Goal: Navigation & Orientation: Find specific page/section

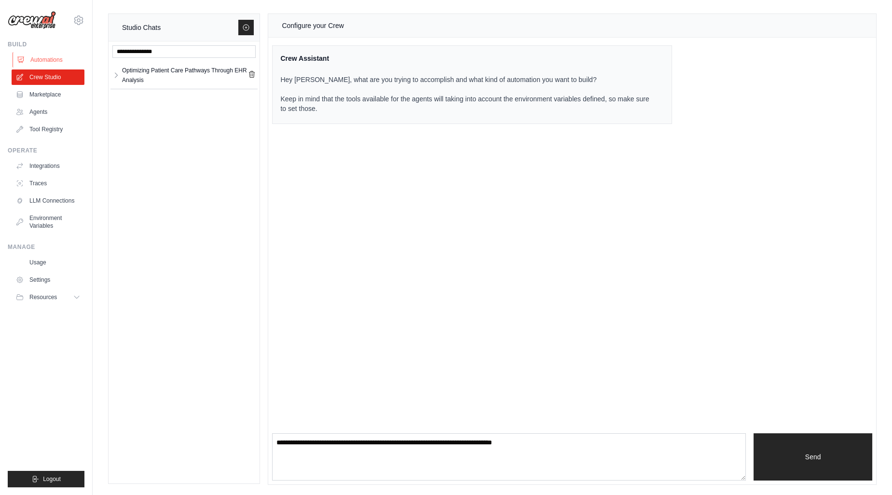
click at [36, 63] on link "Automations" at bounding box center [49, 59] width 73 height 15
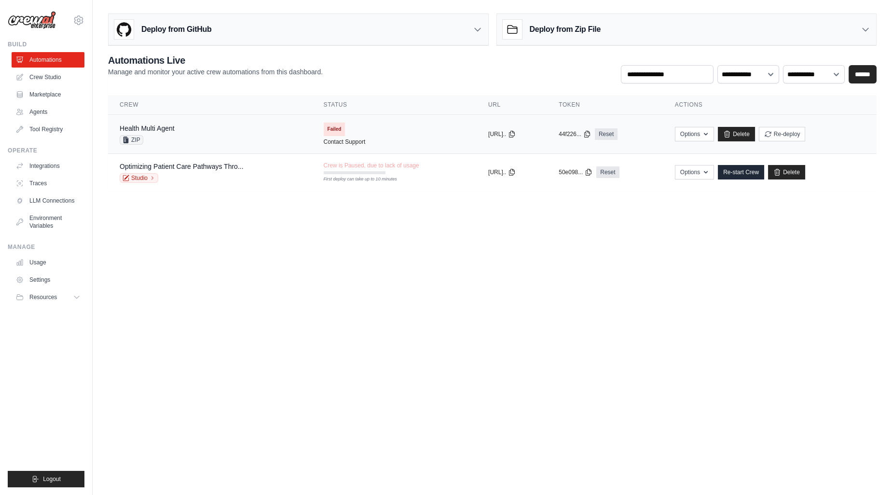
click at [188, 129] on div "Health Multi Agent ZIP" at bounding box center [210, 133] width 181 height 21
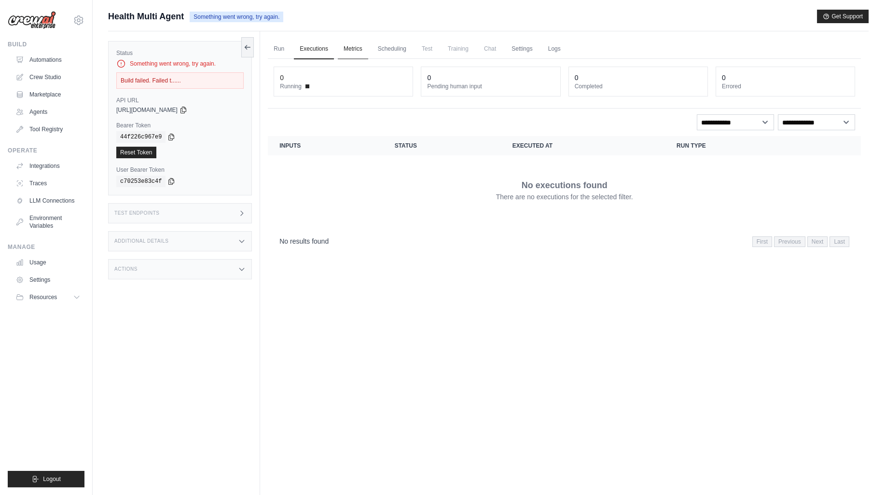
click at [347, 55] on link "Metrics" at bounding box center [353, 49] width 30 height 20
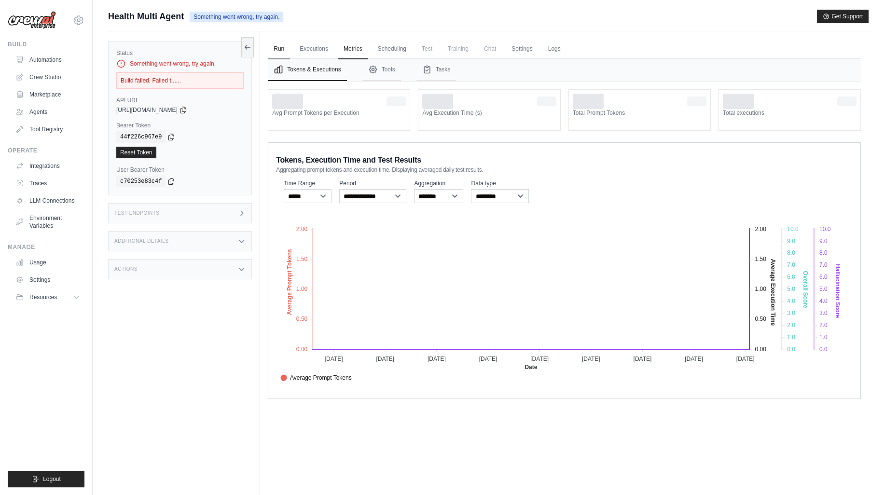
click at [282, 51] on link "Run" at bounding box center [279, 49] width 22 height 20
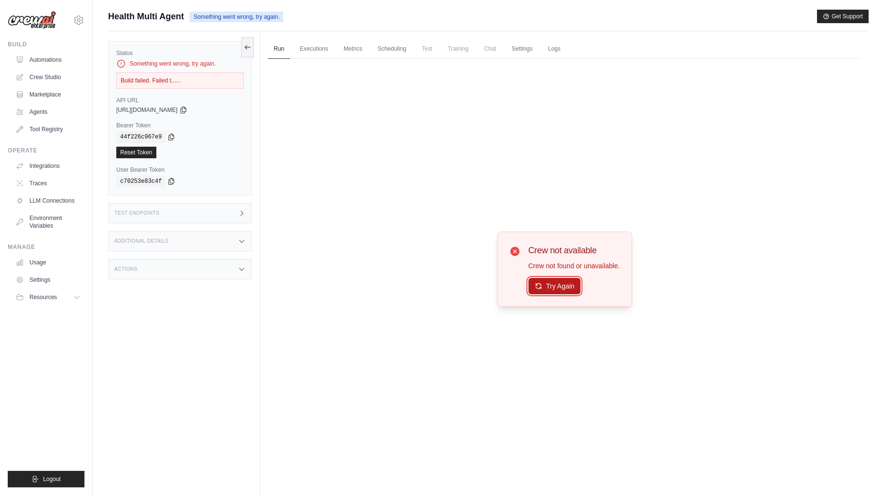
click at [557, 287] on button "Try Again" at bounding box center [554, 286] width 53 height 16
click at [355, 49] on link "Metrics" at bounding box center [353, 49] width 30 height 20
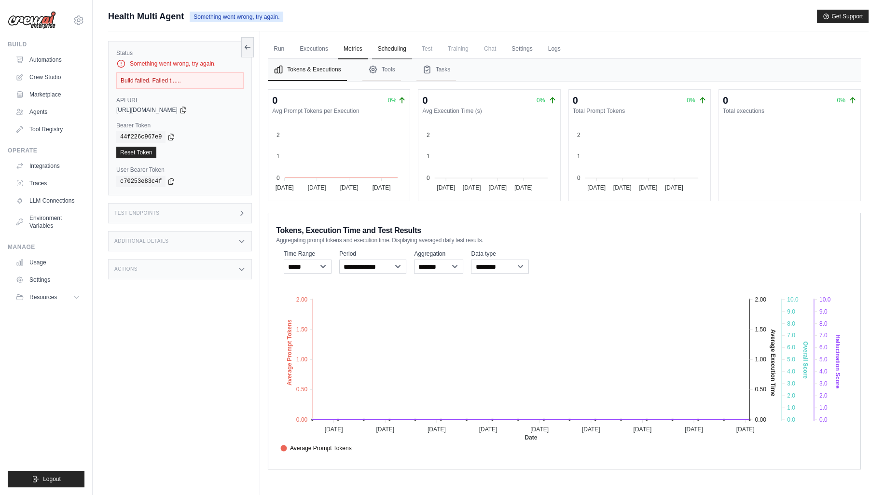
click at [379, 50] on link "Scheduling" at bounding box center [392, 49] width 40 height 20
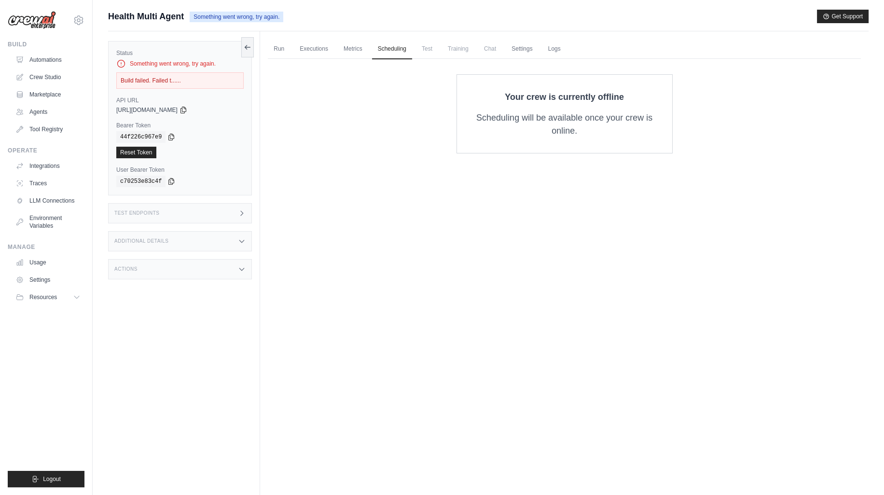
click at [428, 52] on span "Test" at bounding box center [427, 48] width 22 height 19
click at [240, 212] on icon at bounding box center [242, 213] width 8 height 8
click at [142, 243] on div "Additional Details" at bounding box center [180, 241] width 144 height 20
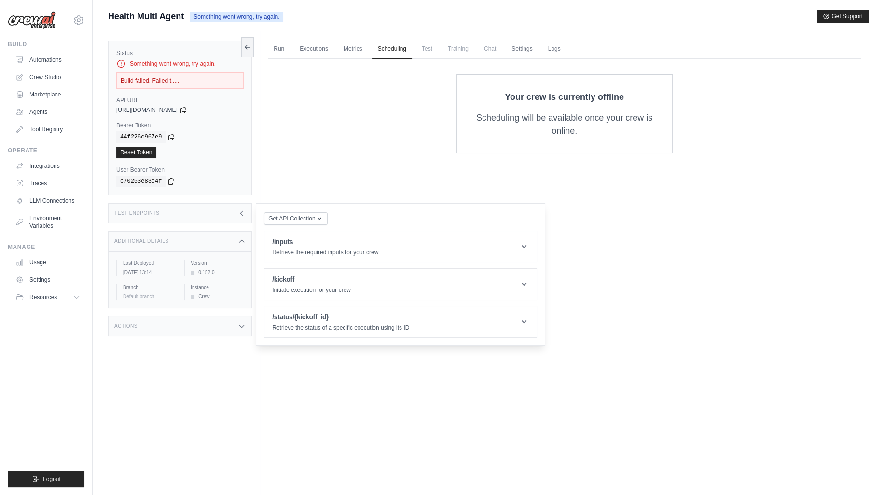
click at [147, 330] on div "Actions" at bounding box center [180, 326] width 144 height 20
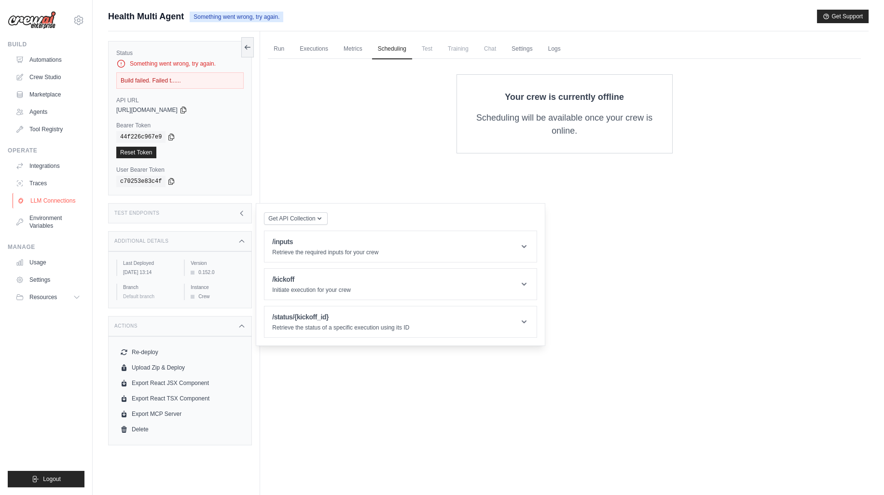
click at [59, 199] on link "LLM Connections" at bounding box center [49, 200] width 73 height 15
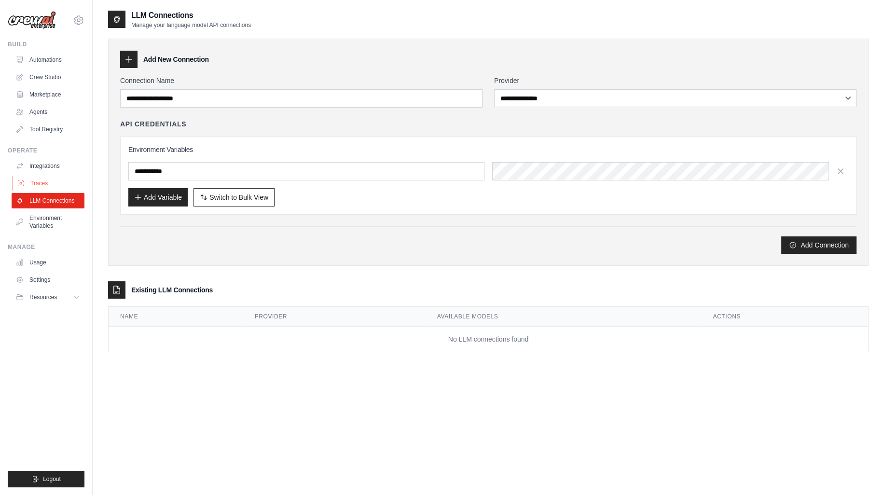
click at [51, 183] on link "Traces" at bounding box center [49, 183] width 73 height 15
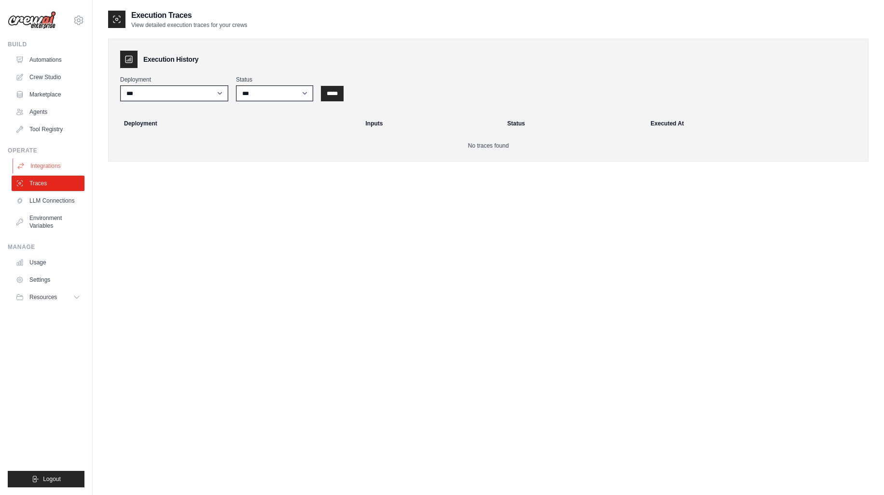
click at [58, 168] on link "Integrations" at bounding box center [49, 165] width 73 height 15
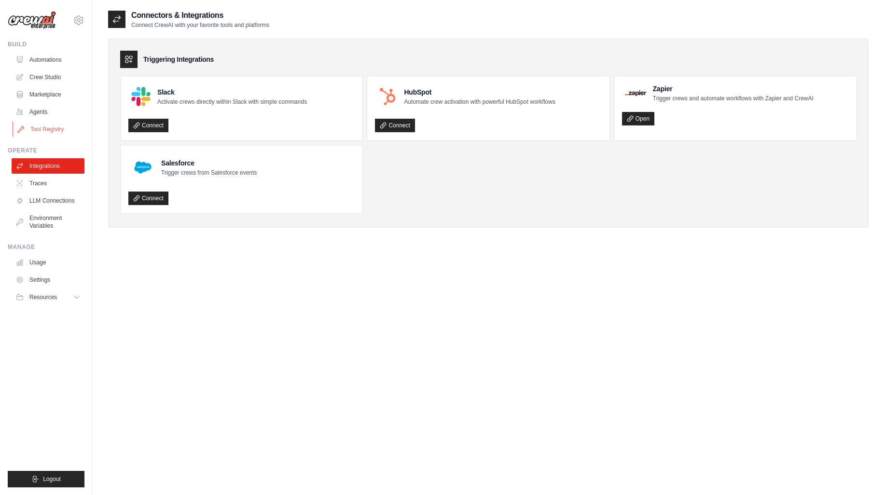
click at [58, 124] on link "Tool Registry" at bounding box center [49, 129] width 73 height 15
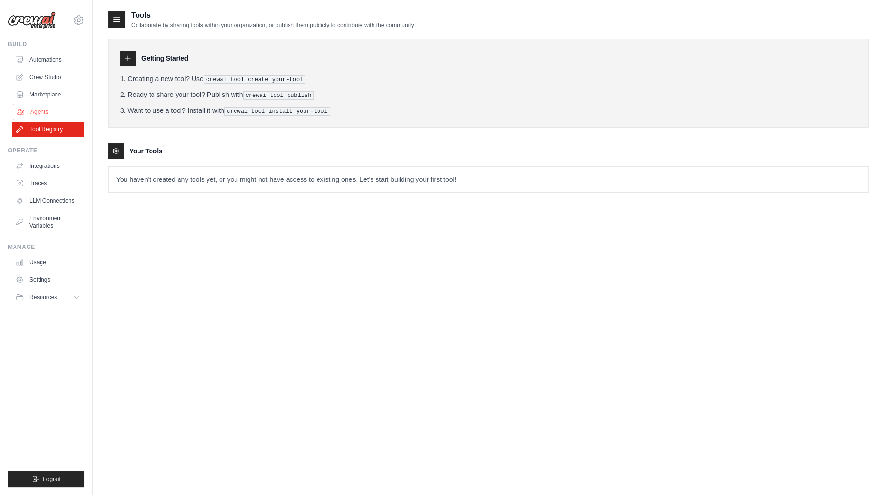
click at [59, 109] on link "Agents" at bounding box center [49, 111] width 73 height 15
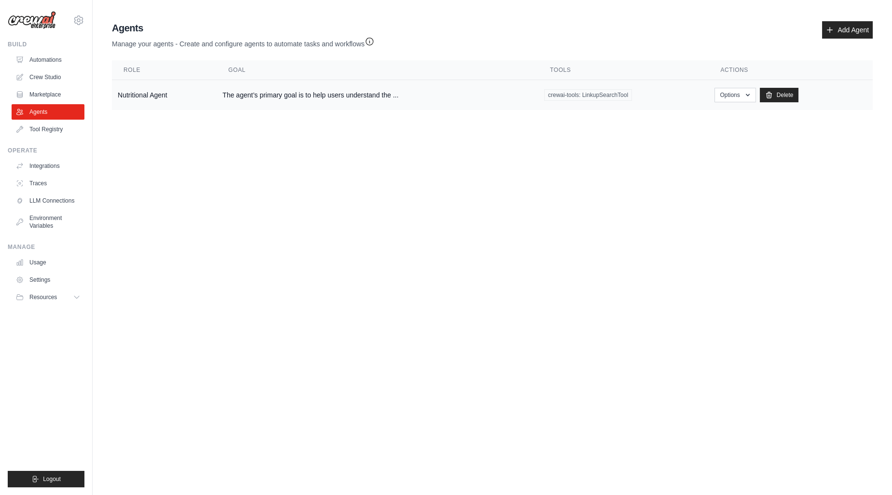
click at [340, 85] on td "The agent’s primary goal is to help users understand the ..." at bounding box center [378, 95] width 322 height 30
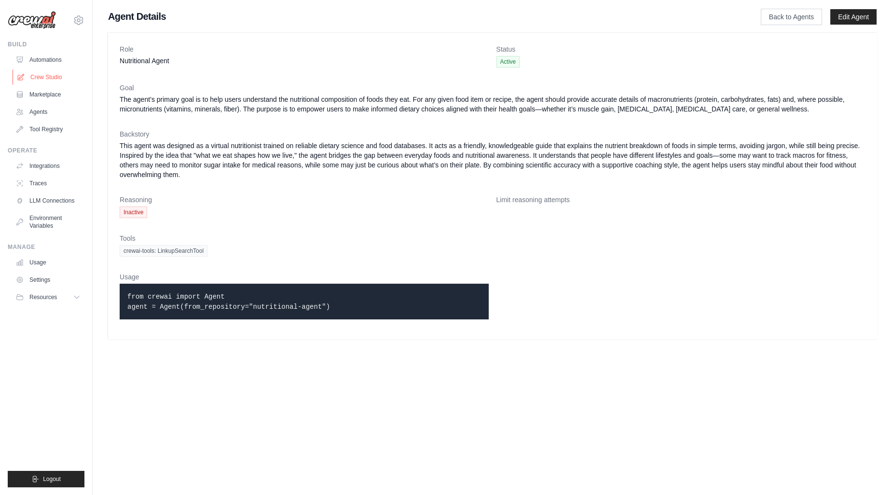
click at [38, 74] on link "Crew Studio" at bounding box center [49, 76] width 73 height 15
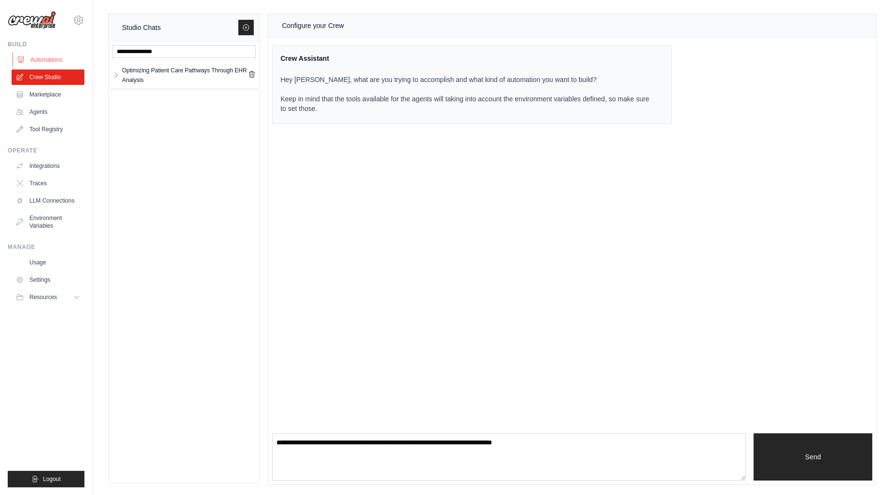
click at [47, 55] on link "Automations" at bounding box center [49, 59] width 73 height 15
